Goal: Transaction & Acquisition: Purchase product/service

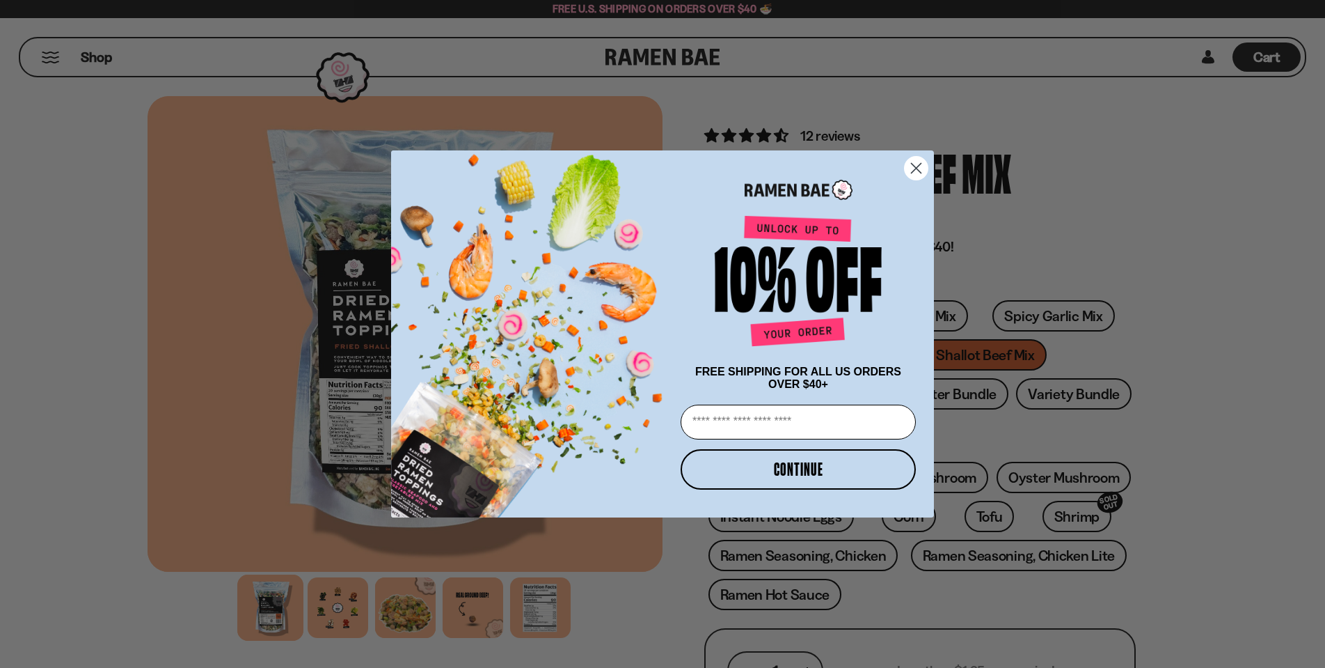
click at [922, 174] on circle "Close dialog" at bounding box center [916, 168] width 23 height 23
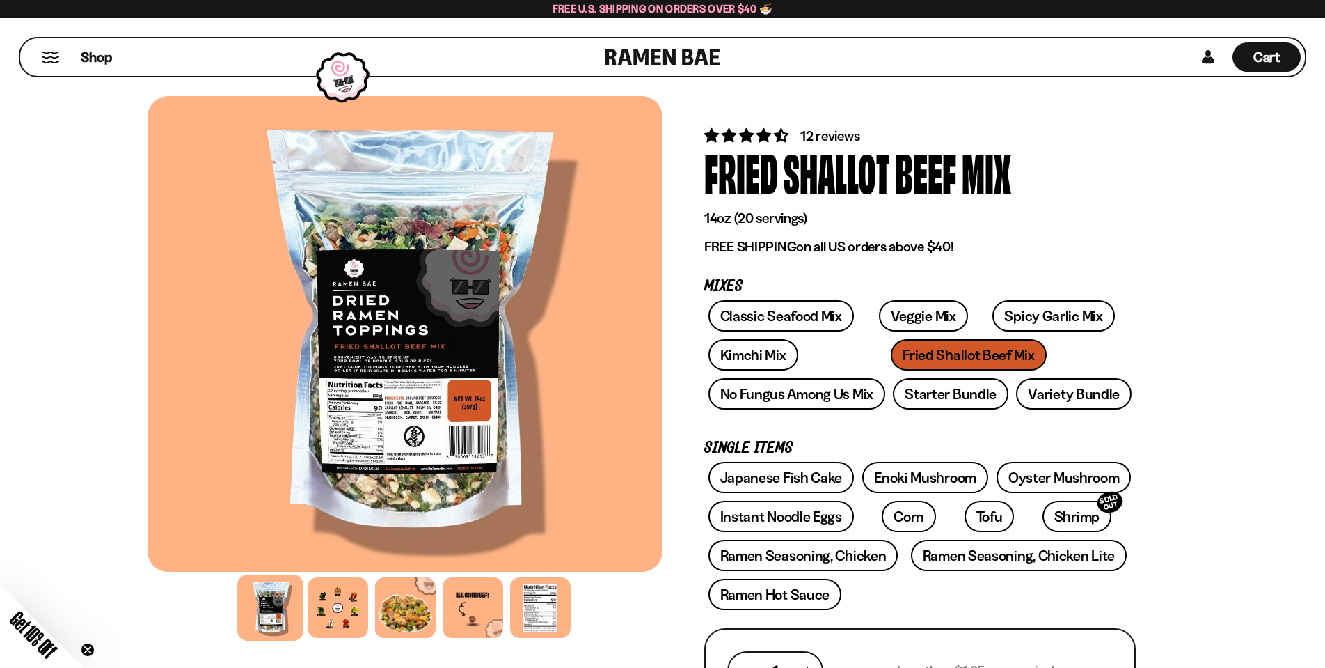
click at [543, 612] on div at bounding box center [540, 607] width 66 height 66
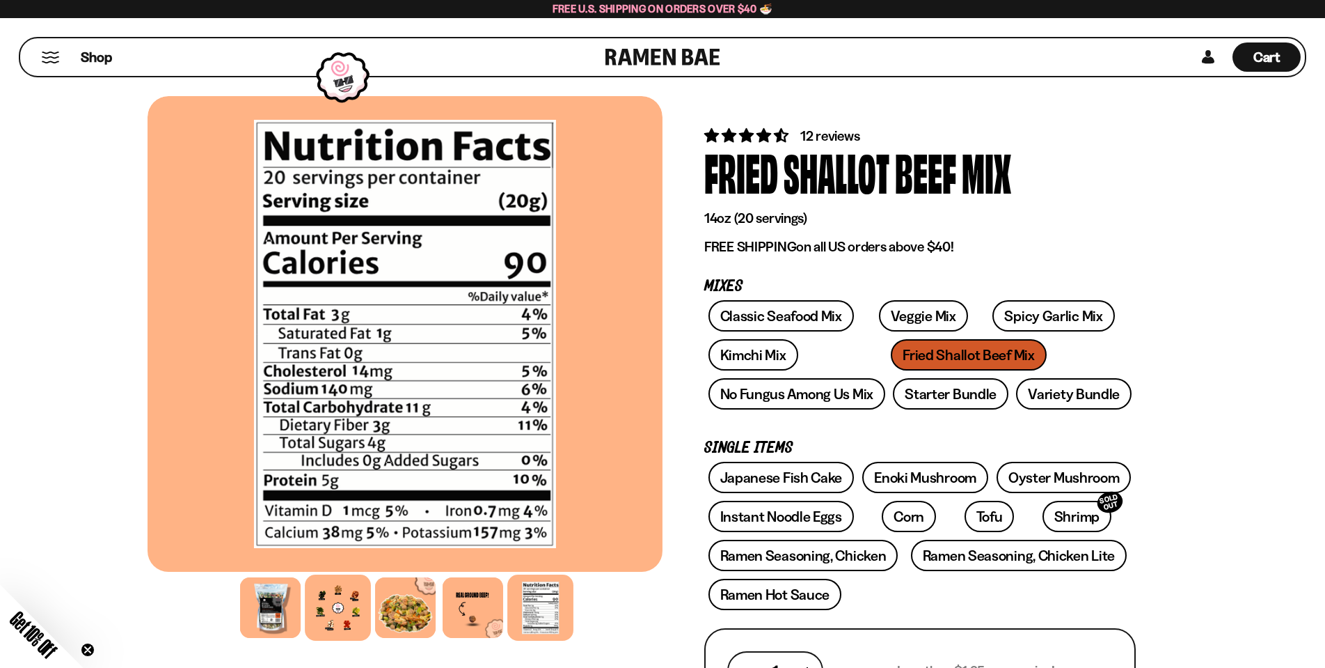
click at [339, 619] on div at bounding box center [338, 607] width 66 height 66
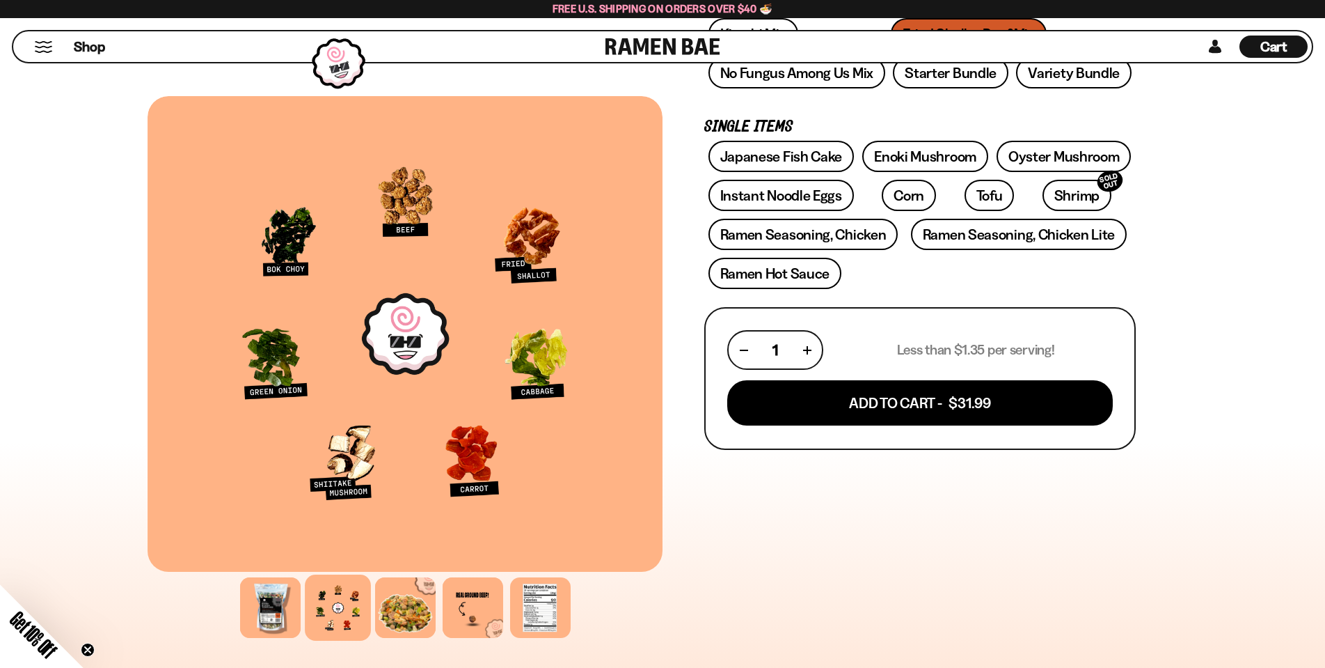
scroll to position [322, 0]
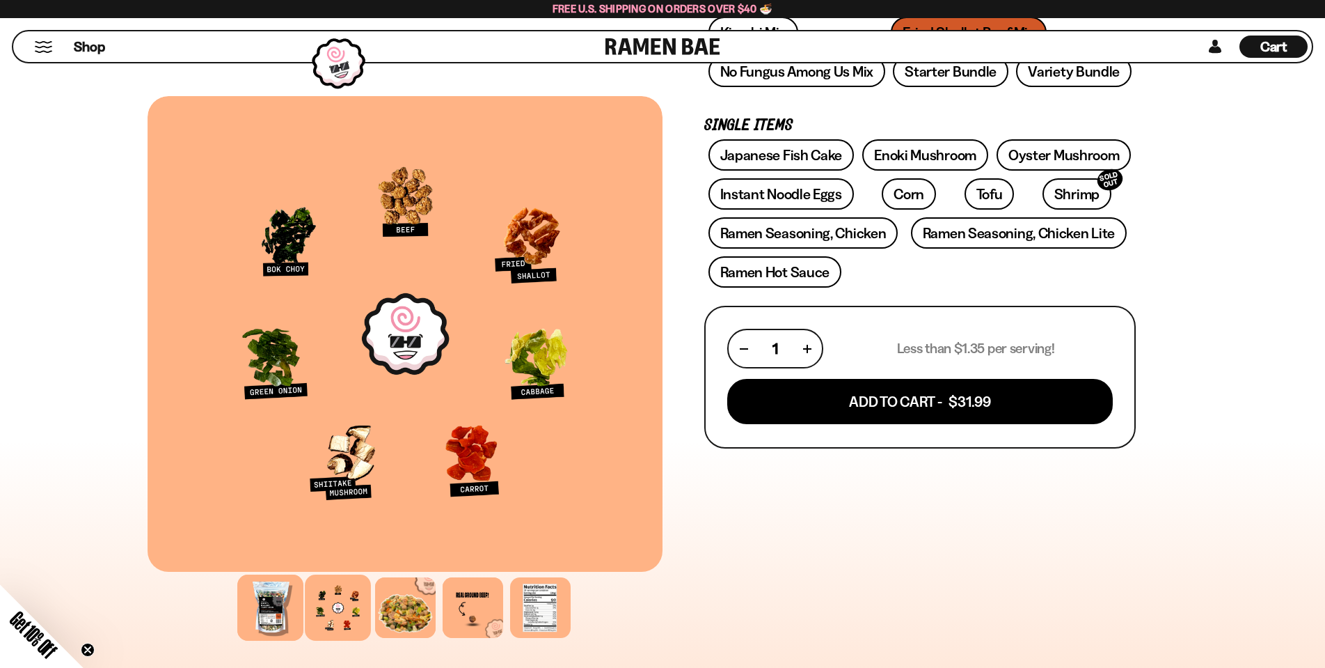
click at [262, 611] on div at bounding box center [270, 607] width 66 height 66
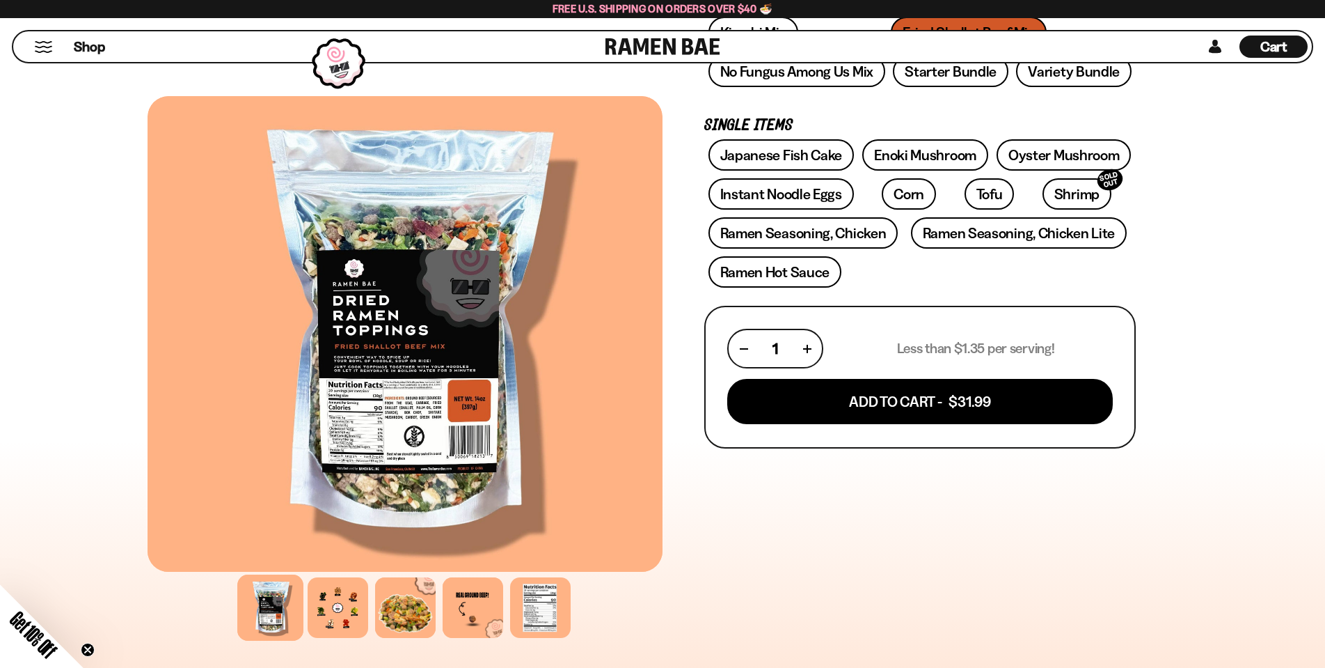
click at [417, 415] on div at bounding box center [405, 333] width 515 height 475
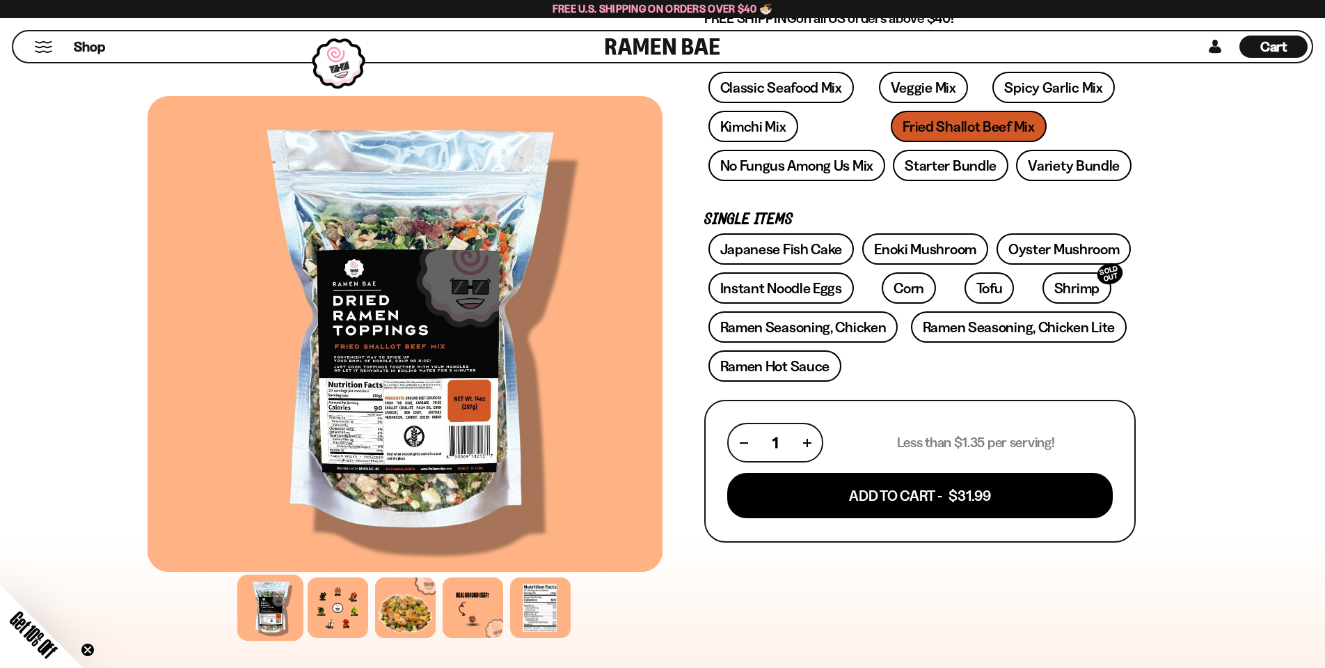
scroll to position [227, 0]
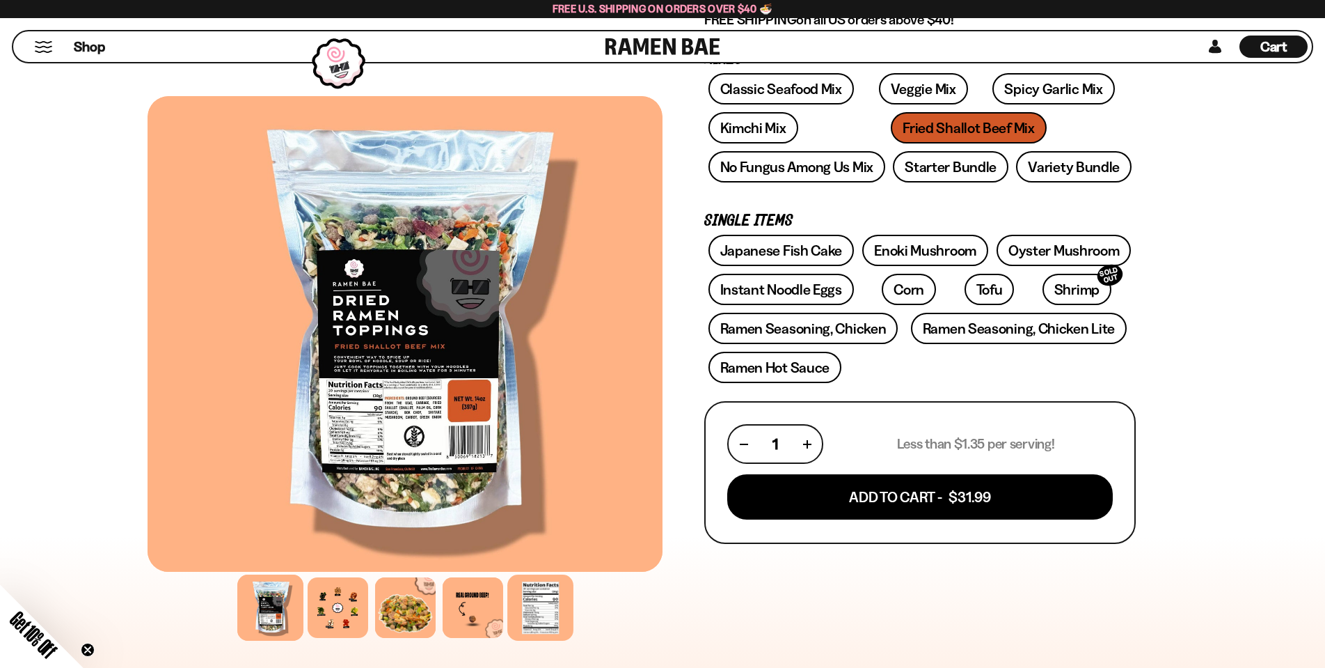
click at [551, 614] on div at bounding box center [540, 607] width 66 height 66
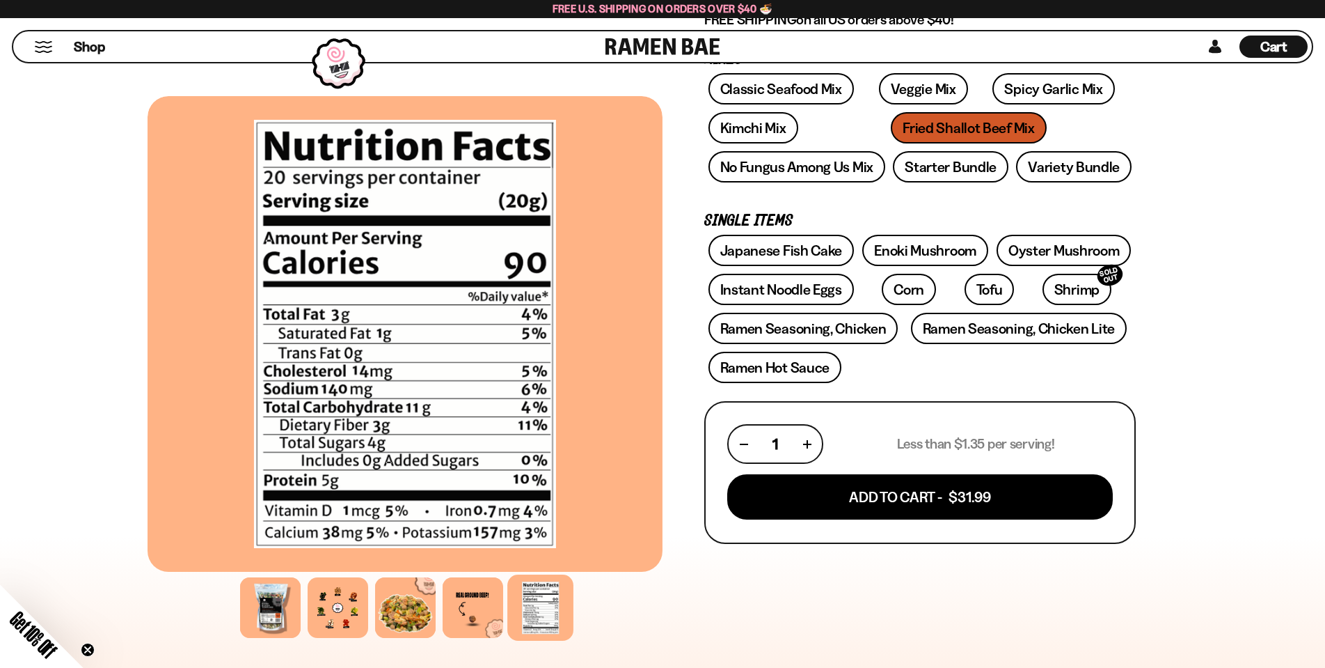
click at [1265, 551] on div "FADCB6FD-DFAB-4417-9F21-029242090B77 FADCB6FD-DFAB-4417-9F21-029242090B77 12 re…" at bounding box center [662, 573] width 1325 height 1460
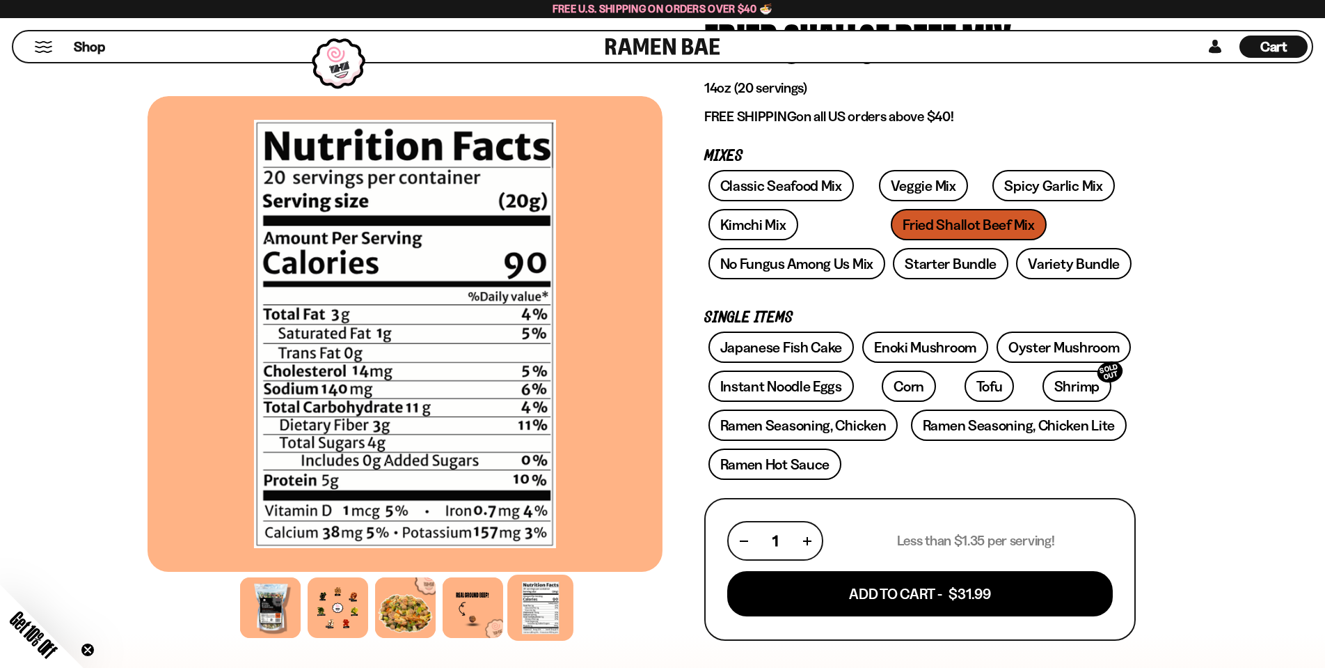
scroll to position [128, 0]
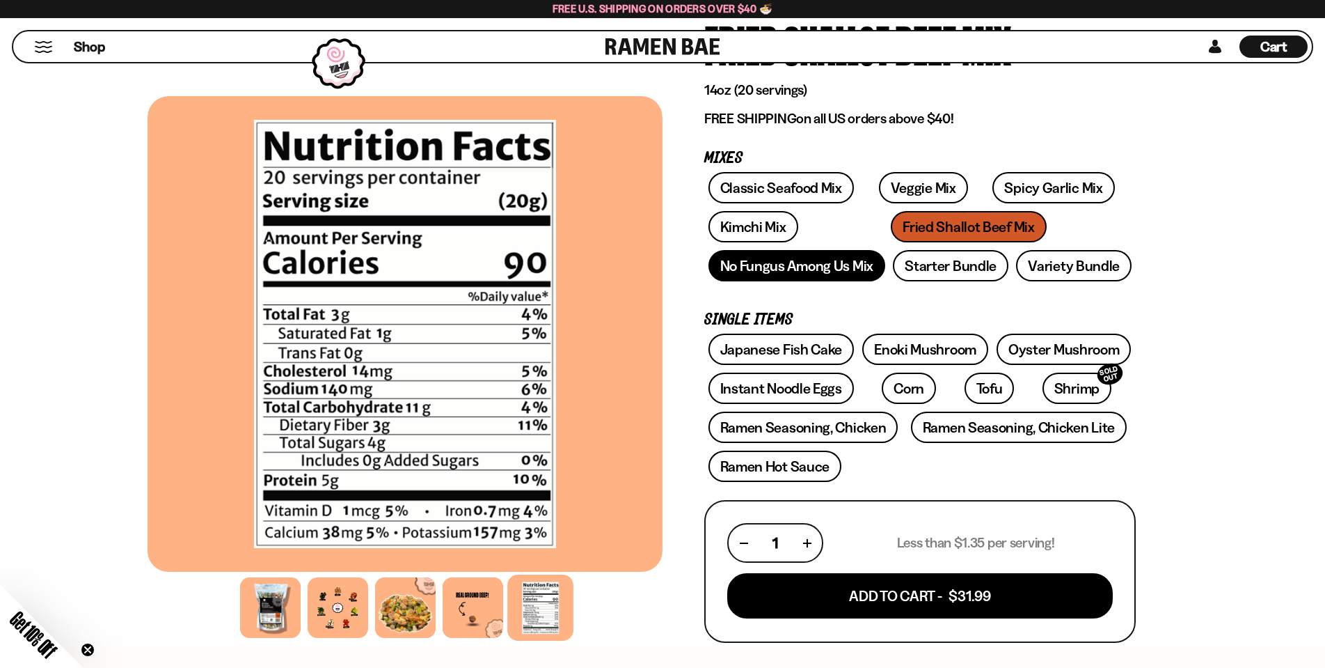
click at [815, 279] on link "No Fungus Among Us Mix" at bounding box center [797, 265] width 177 height 31
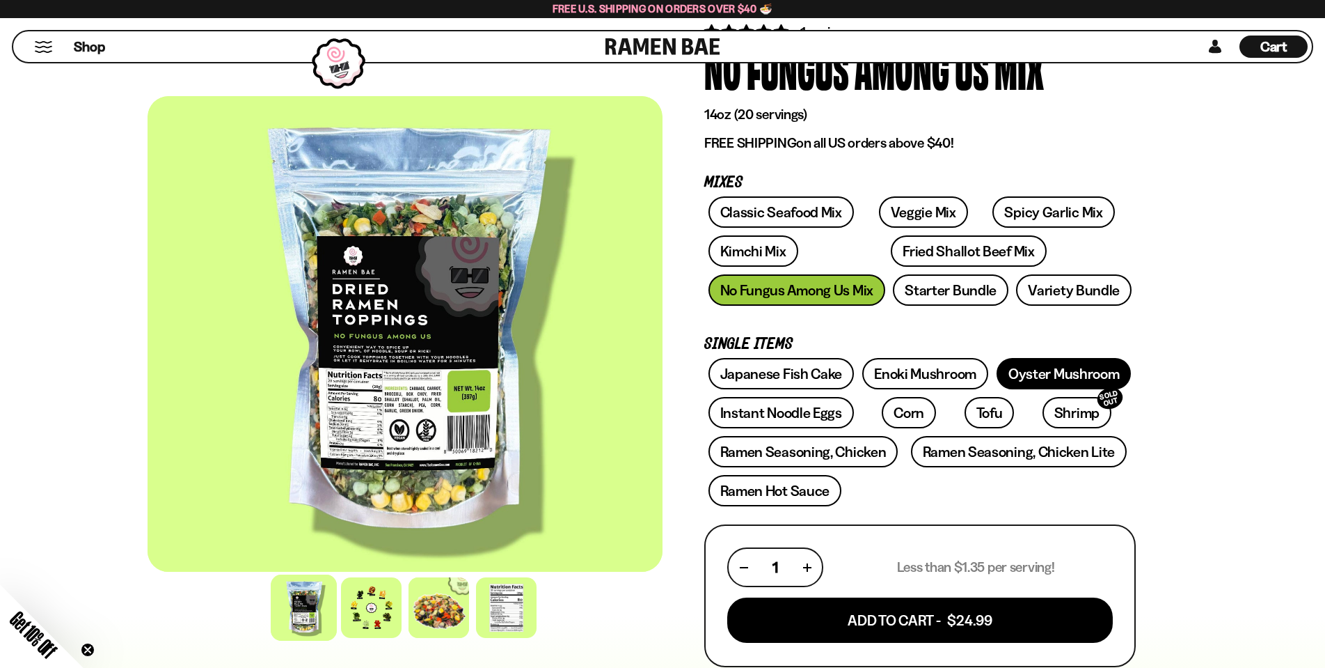
scroll to position [98, 0]
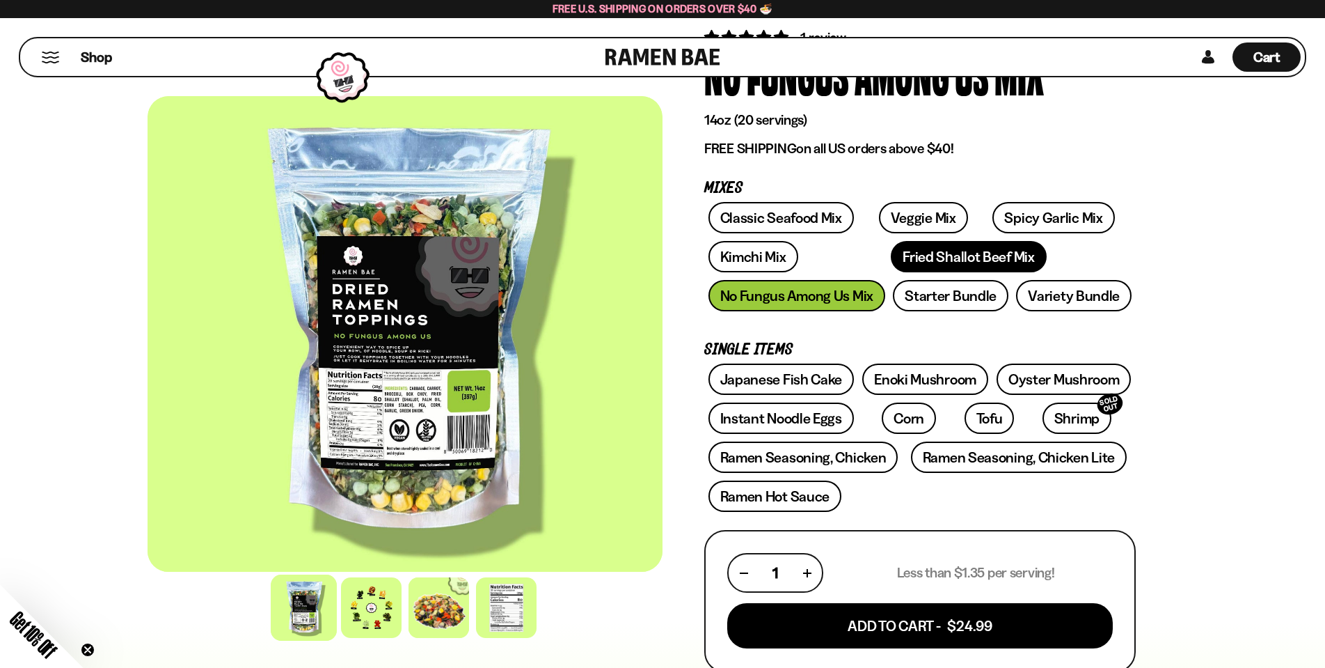
click at [891, 267] on link "Fried Shallot Beef Mix" at bounding box center [968, 256] width 155 height 31
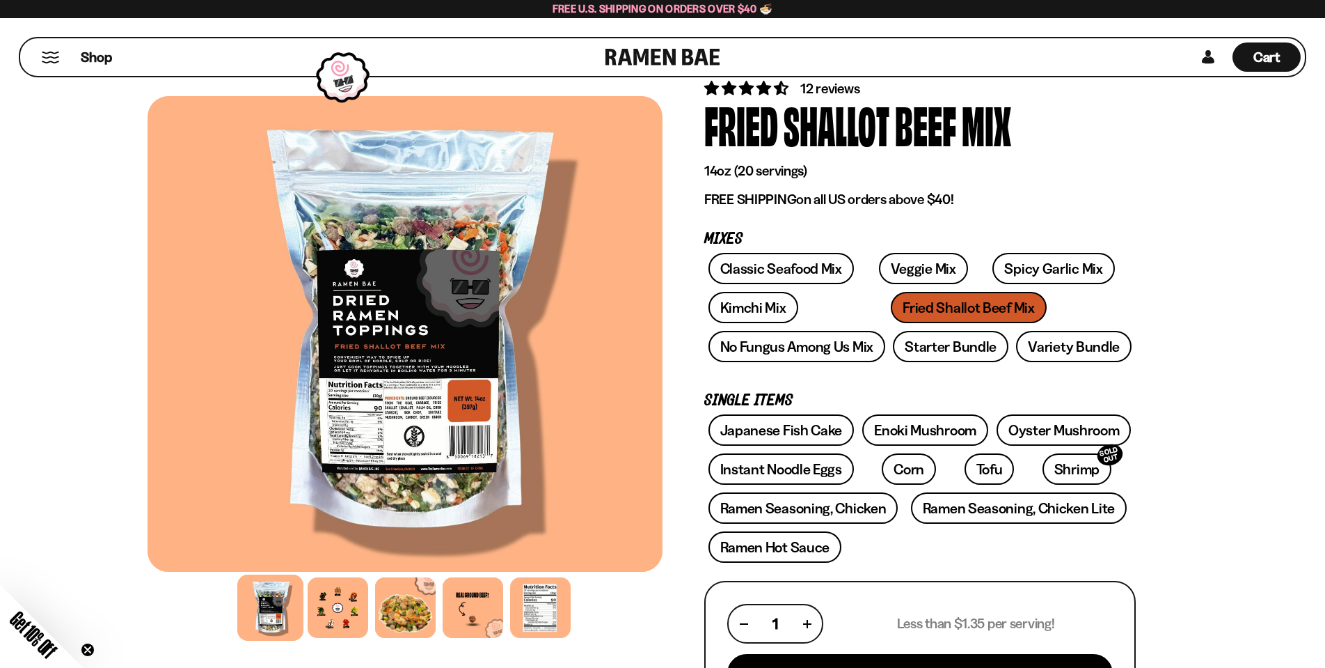
scroll to position [47, 0]
